Goal: Transaction & Acquisition: Purchase product/service

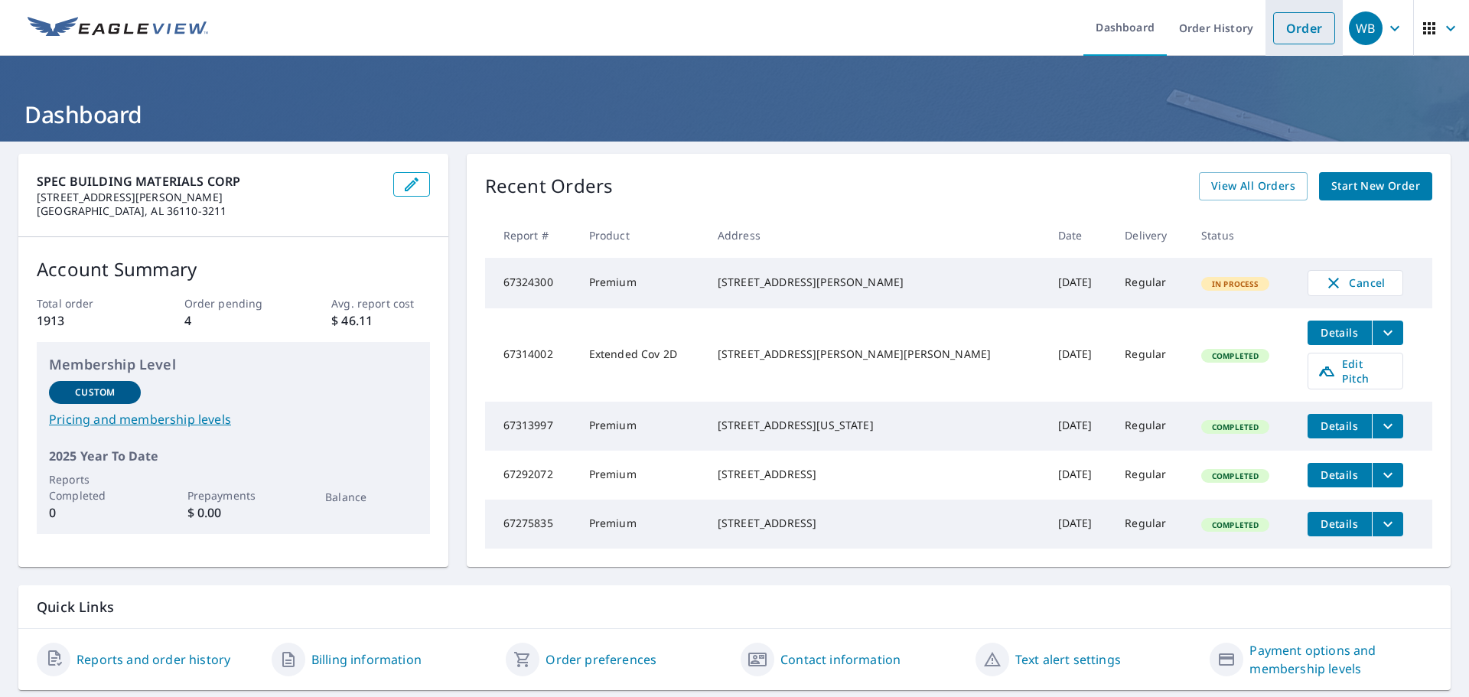
click at [1292, 19] on link "Order" at bounding box center [1304, 28] width 62 height 32
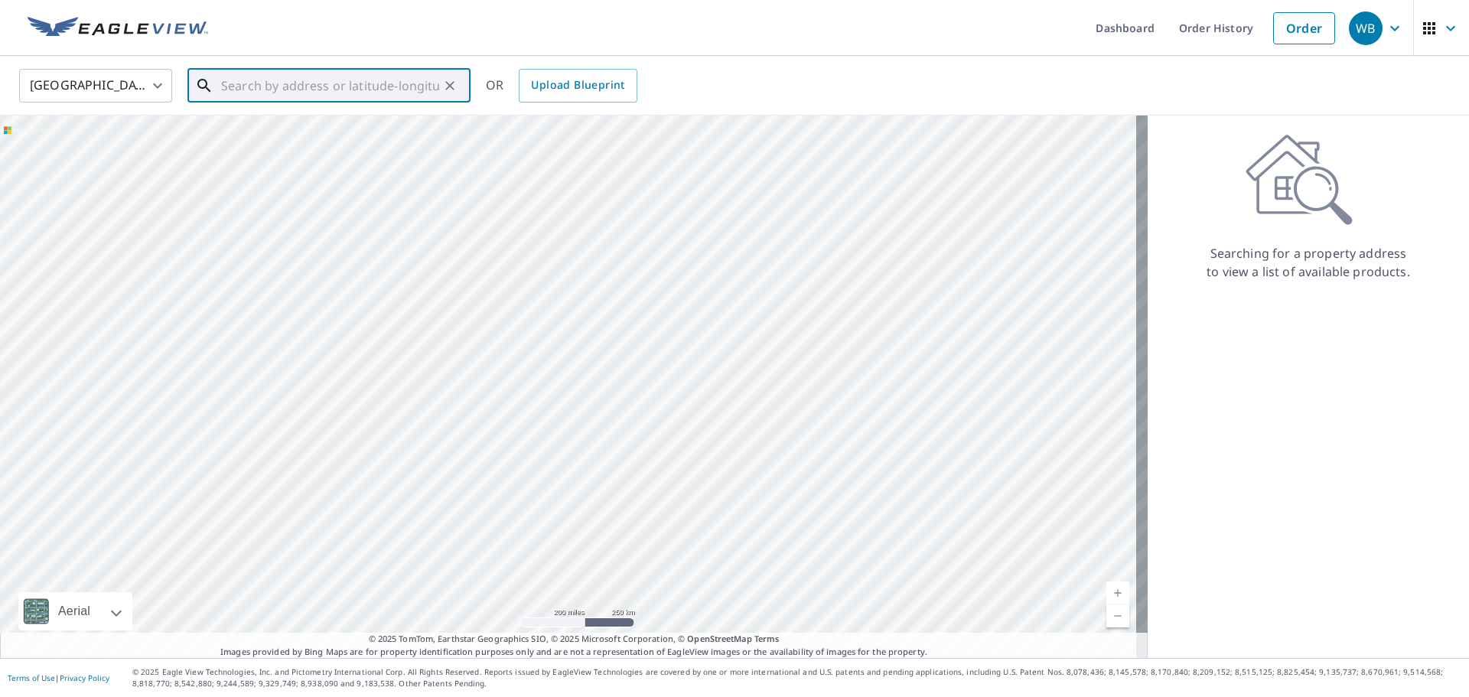
click at [293, 81] on input "text" at bounding box center [330, 85] width 218 height 43
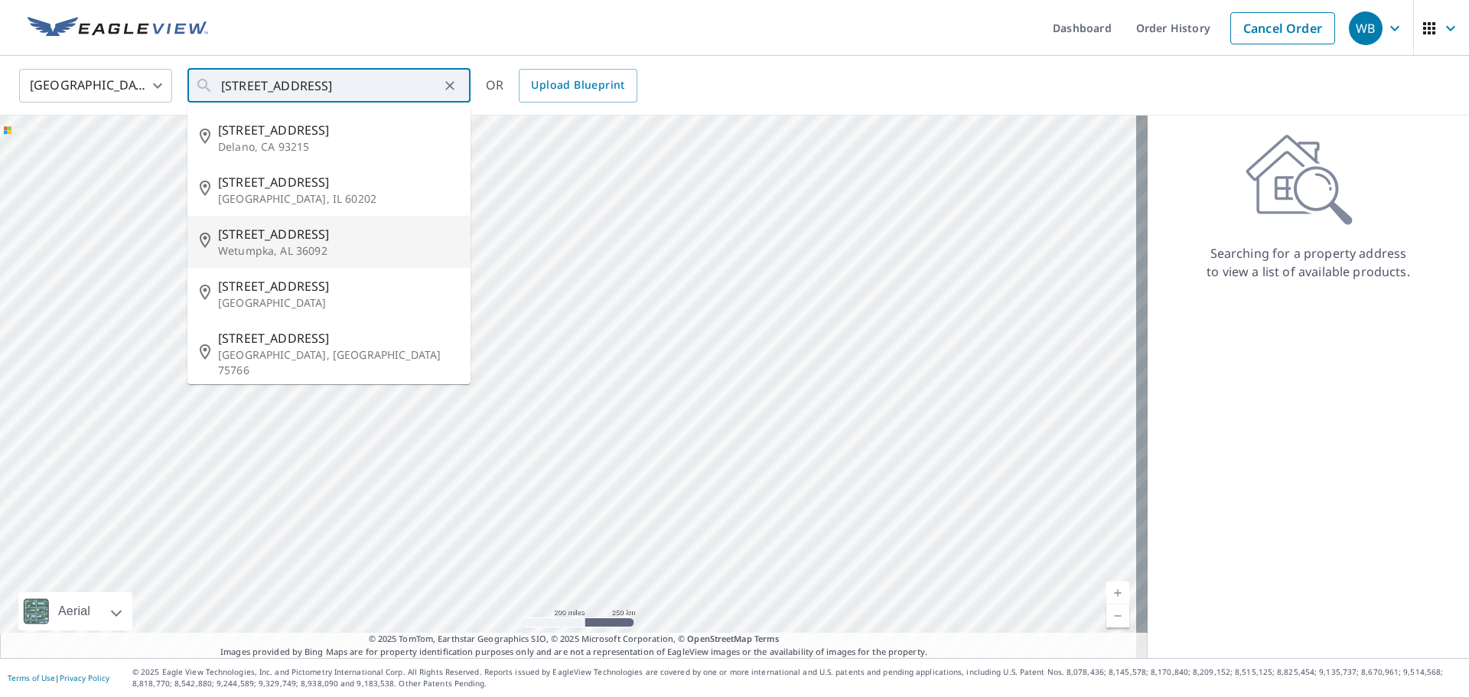
type input "[STREET_ADDRESS]"
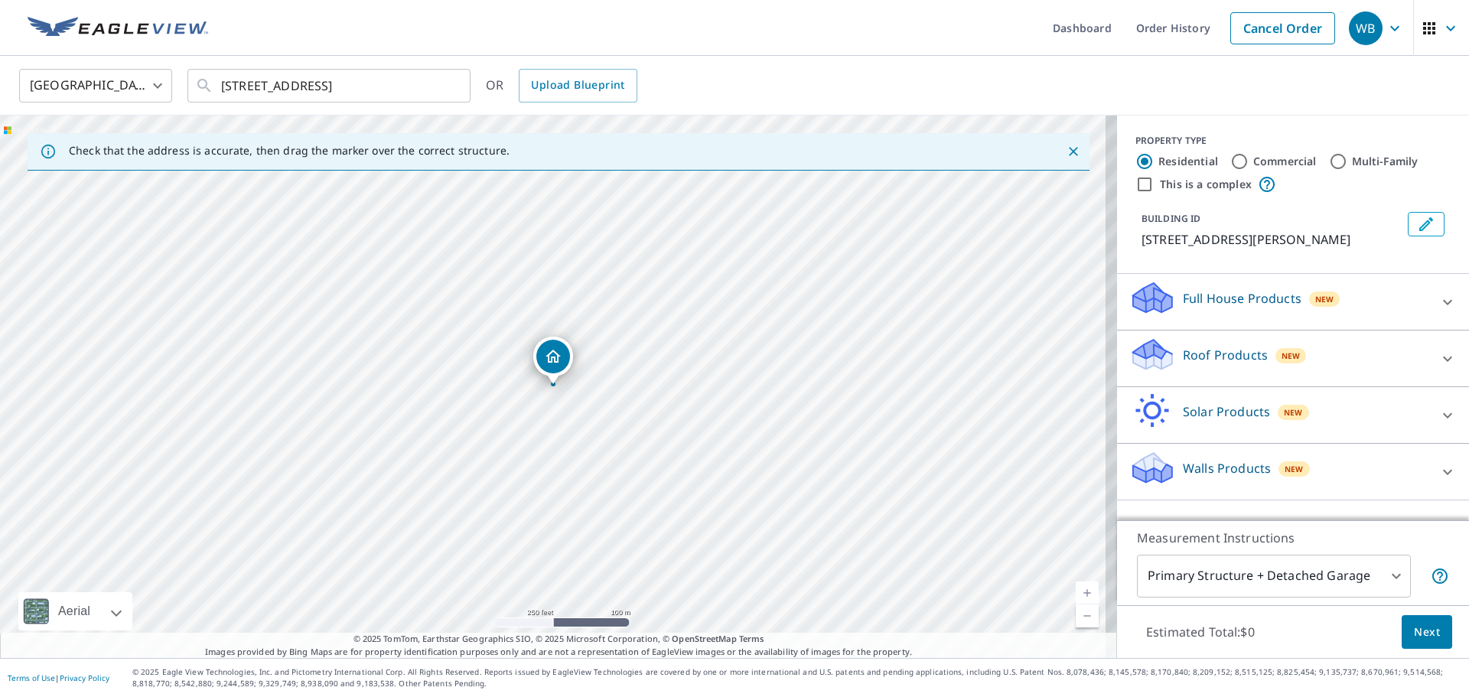
click at [1139, 355] on icon at bounding box center [1152, 355] width 46 height 36
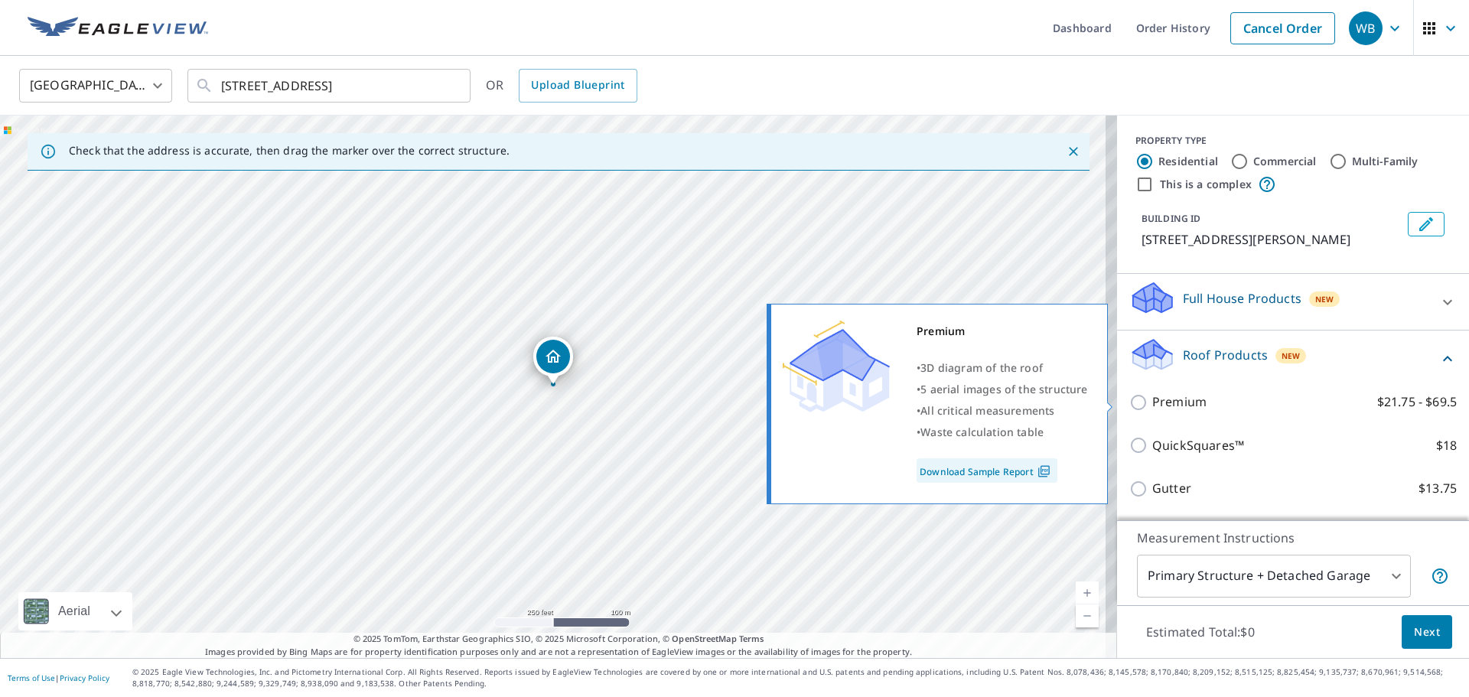
click at [1130, 401] on input "Premium $21.75 - $69.5" at bounding box center [1140, 402] width 23 height 18
checkbox input "true"
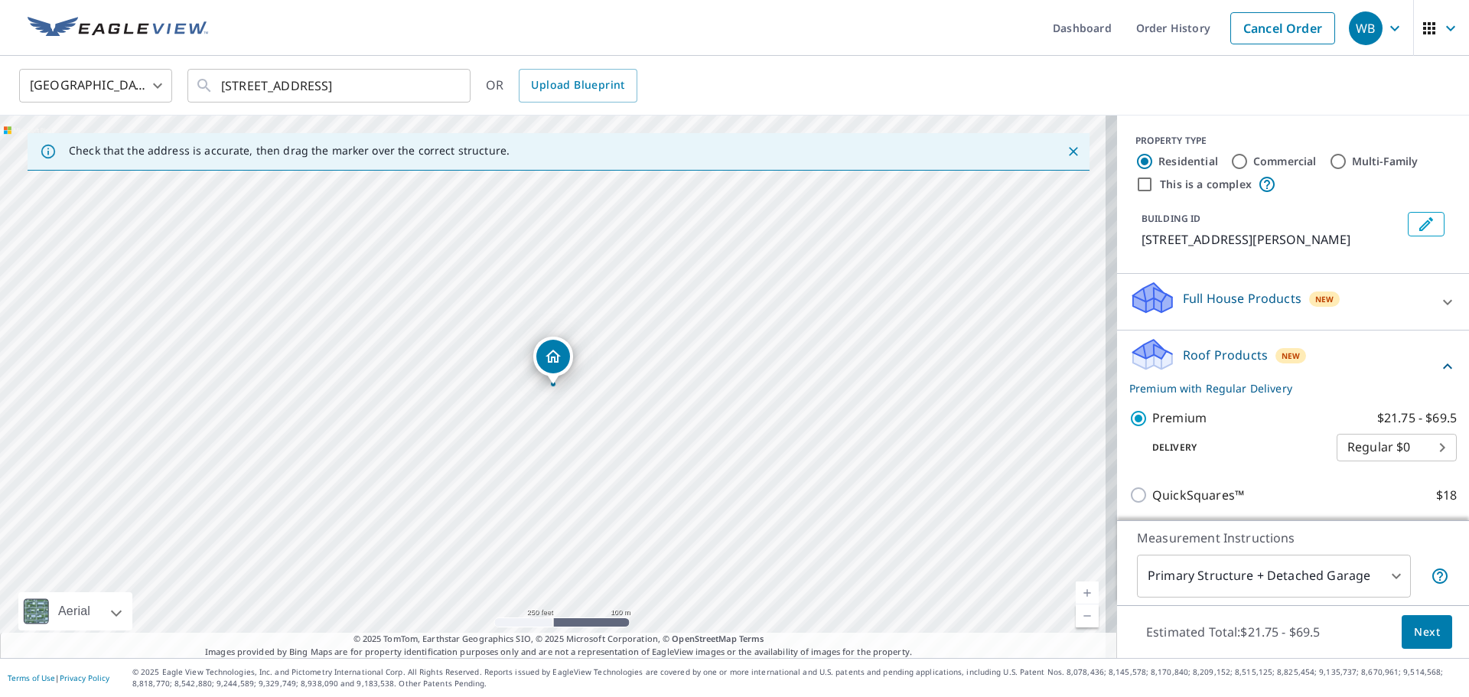
click at [1414, 626] on span "Next" at bounding box center [1427, 632] width 26 height 19
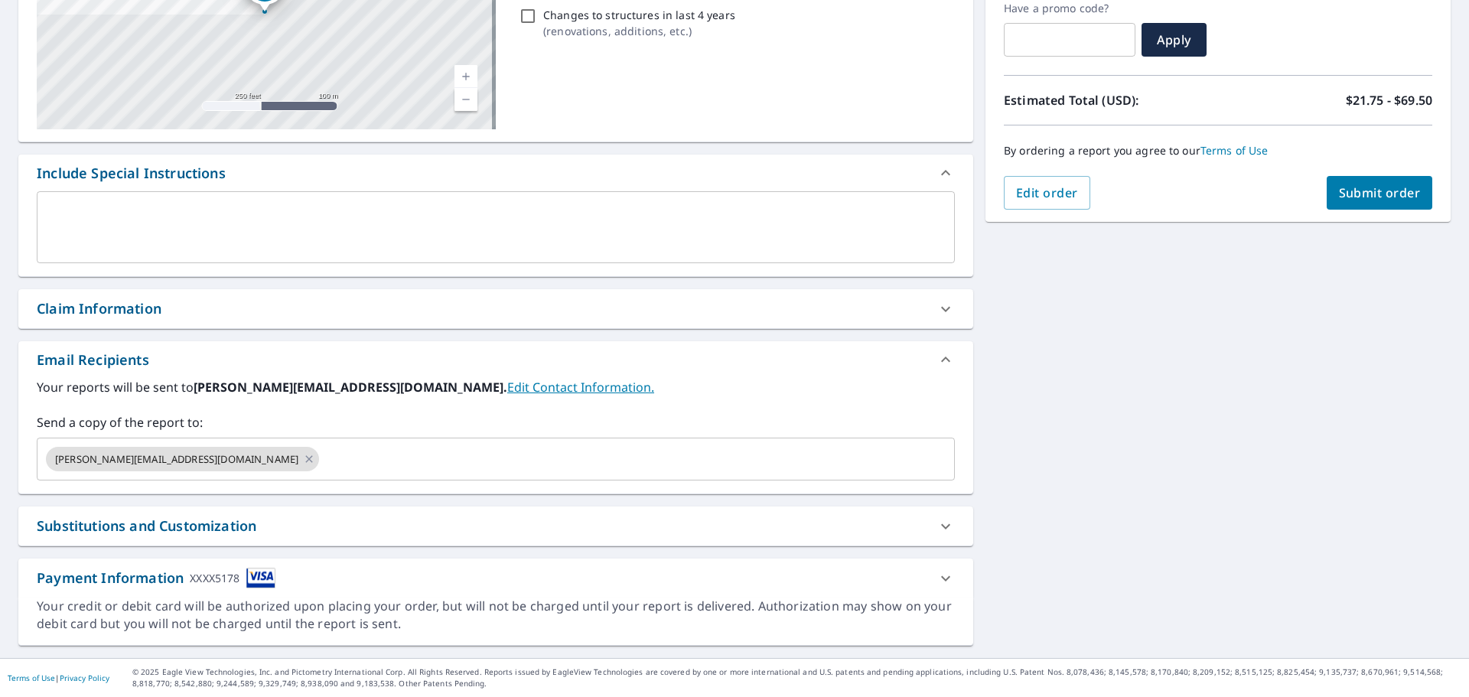
scroll to position [266, 0]
click at [321, 462] on input "text" at bounding box center [623, 459] width 604 height 29
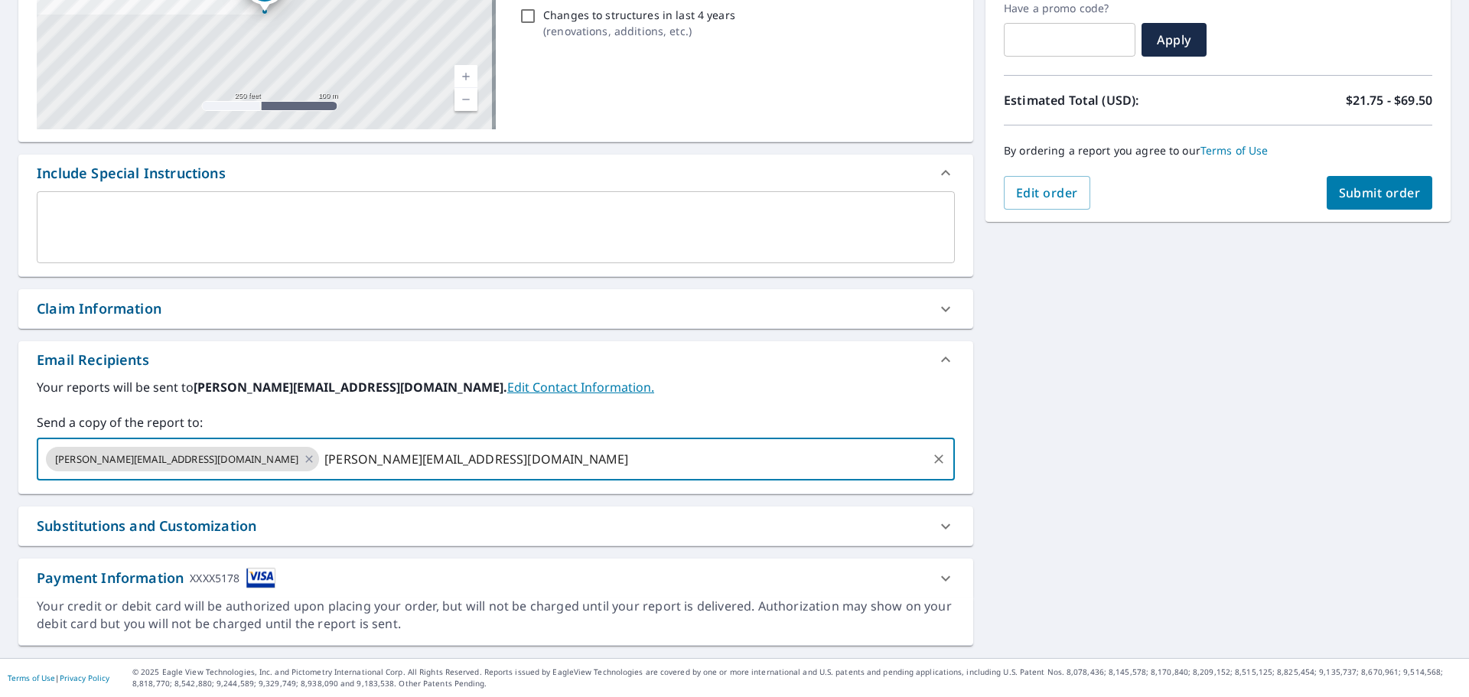
type input "[PERSON_NAME][EMAIL_ADDRESS][DOMAIN_NAME]"
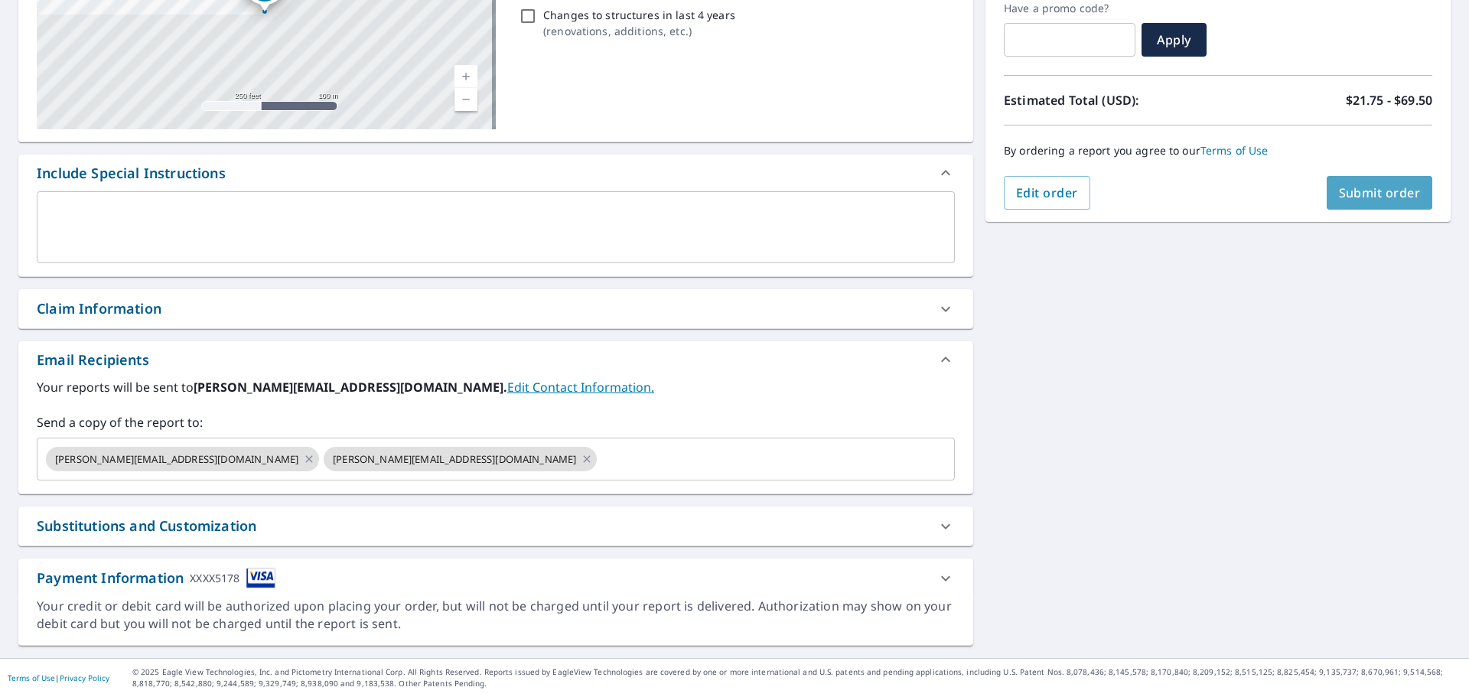
click at [1361, 189] on span "Submit order" at bounding box center [1380, 192] width 82 height 17
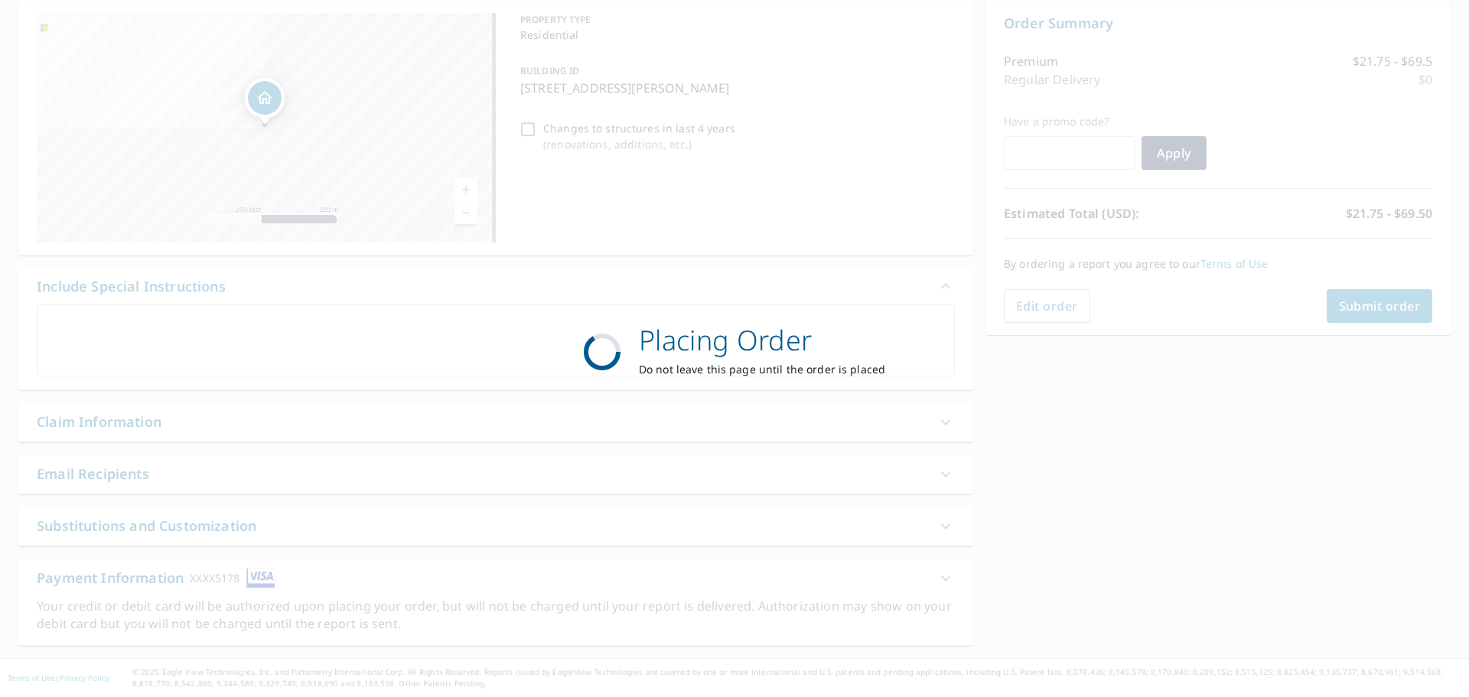
scroll to position [153, 0]
